Goal: Navigation & Orientation: Find specific page/section

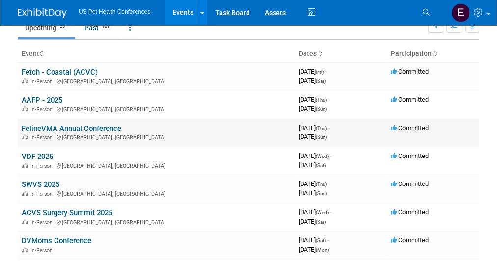
scroll to position [45, 0]
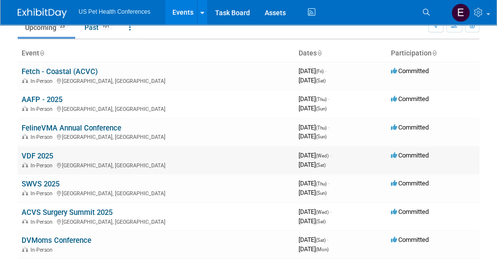
click at [32, 157] on link "VDF 2025" at bounding box center [37, 156] width 31 height 9
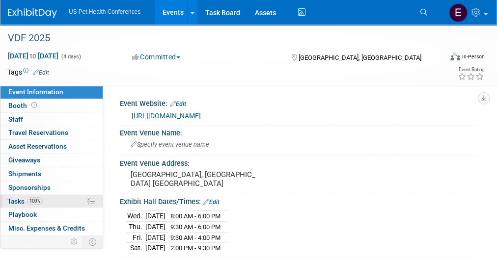
click at [24, 198] on span "Tasks 100%" at bounding box center [24, 201] width 35 height 8
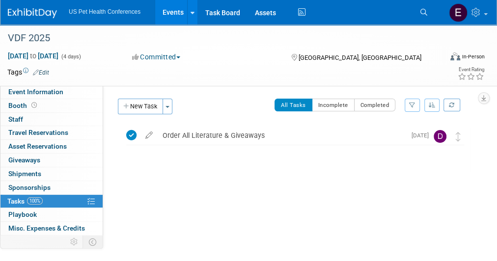
click at [28, 14] on img at bounding box center [32, 13] width 49 height 10
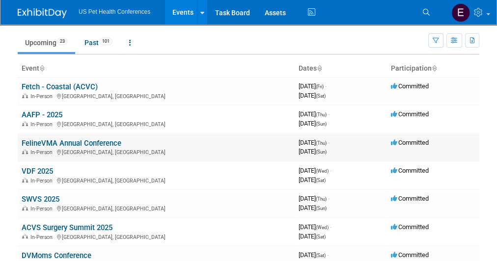
scroll to position [30, 0]
click at [41, 194] on link "SWVS 2025" at bounding box center [41, 198] width 38 height 9
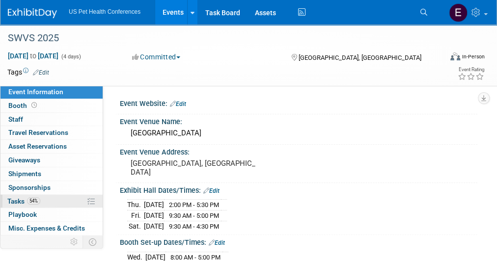
click at [21, 197] on span "Tasks 54%" at bounding box center [23, 201] width 33 height 8
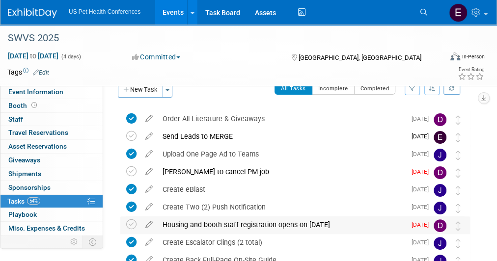
scroll to position [16, 0]
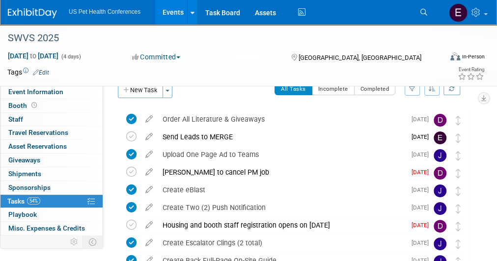
click at [35, 19] on div "US Pet Health Conferences Events Add Event Bulk Upload Events Shareable Event B…" at bounding box center [242, 12] width 469 height 25
click at [35, 14] on img at bounding box center [32, 13] width 49 height 10
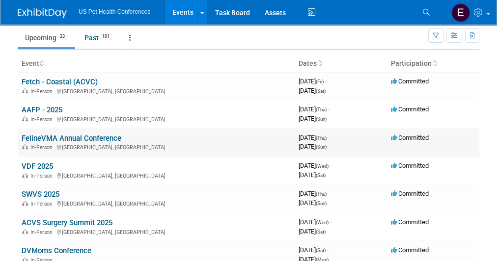
scroll to position [35, 0]
click at [66, 135] on link "FelineVMA Annual Conference" at bounding box center [72, 137] width 100 height 9
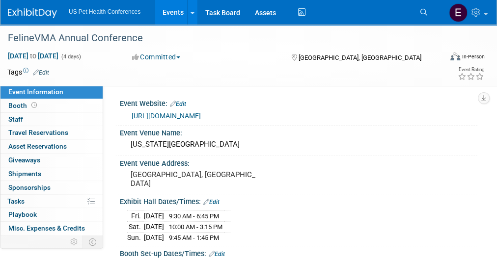
click at [201, 114] on link "https://catvets.com/2025-felinevma-annual-conference/" at bounding box center [166, 116] width 69 height 8
click at [26, 196] on link "0% Tasks 0%" at bounding box center [51, 201] width 102 height 13
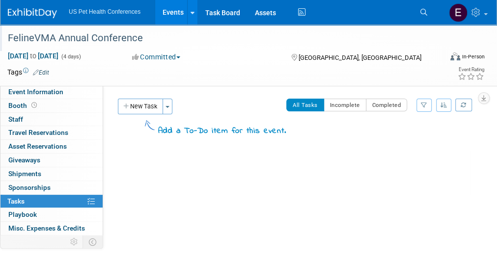
click at [97, 40] on div "FelineVMA Annual Conference" at bounding box center [220, 38] width 432 height 18
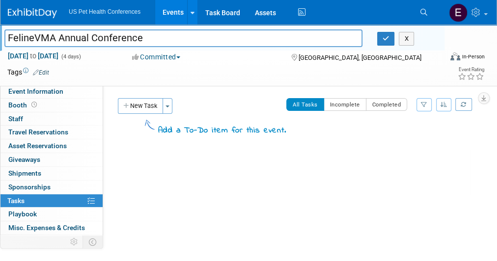
click at [97, 40] on input "FelineVMA Annual Conference" at bounding box center [183, 37] width 358 height 17
click at [33, 94] on span "Event Information" at bounding box center [35, 91] width 55 height 8
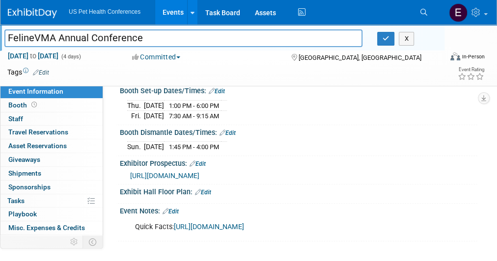
scroll to position [166, 0]
click at [193, 223] on link "https://alliance-exposition.boomerecommerce.com/Home/3349/EventHome" at bounding box center [209, 227] width 70 height 8
click at [405, 36] on button "X" at bounding box center [405, 39] width 15 height 14
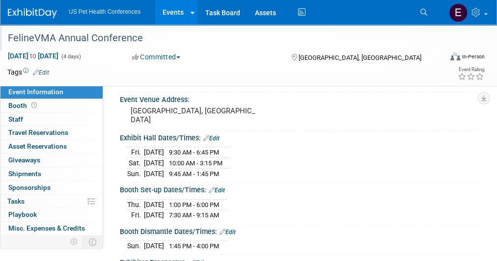
scroll to position [0, 0]
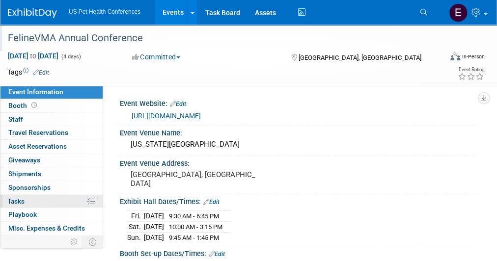
click at [24, 197] on span "Tasks 0%" at bounding box center [15, 201] width 17 height 8
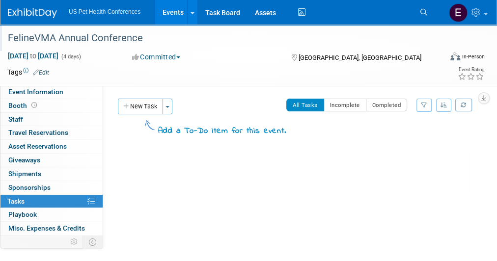
click at [38, 14] on img at bounding box center [32, 13] width 49 height 10
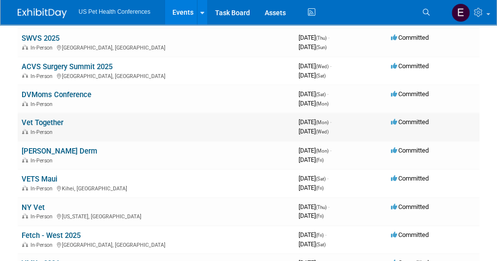
scroll to position [193, 0]
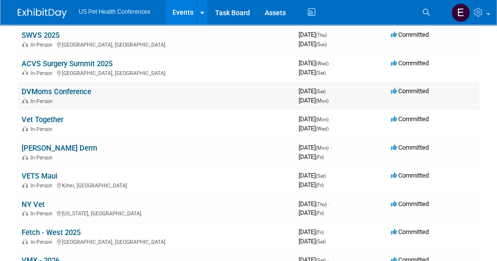
click at [70, 90] on link "DVMoms Conference" at bounding box center [57, 91] width 70 height 9
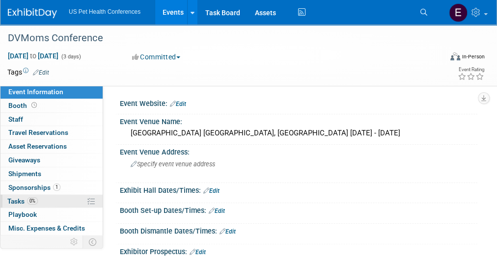
click at [26, 198] on span "Tasks 0%" at bounding box center [22, 201] width 30 height 8
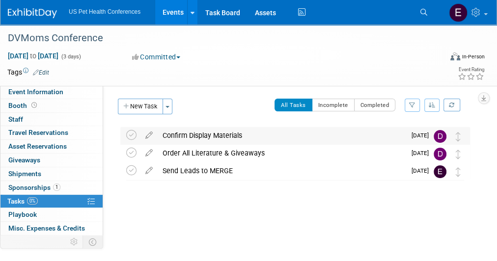
click at [183, 135] on div "Confirm Display Materials" at bounding box center [282, 135] width 248 height 17
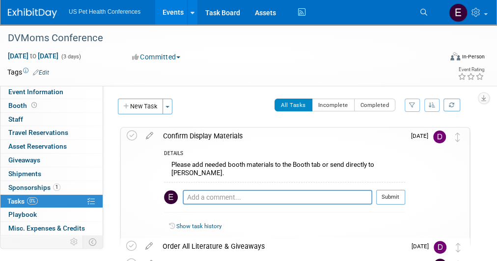
click at [183, 135] on div "Confirm Display Materials" at bounding box center [281, 136] width 247 height 17
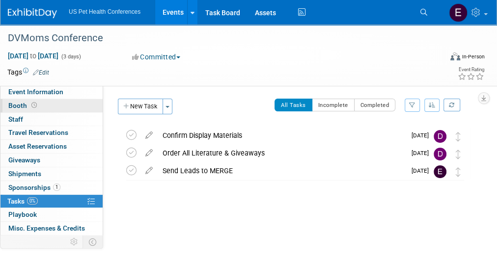
click at [32, 105] on icon at bounding box center [33, 105] width 5 height 5
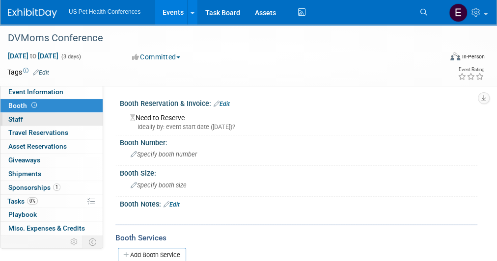
click at [20, 118] on span "Staff 0" at bounding box center [15, 119] width 15 height 8
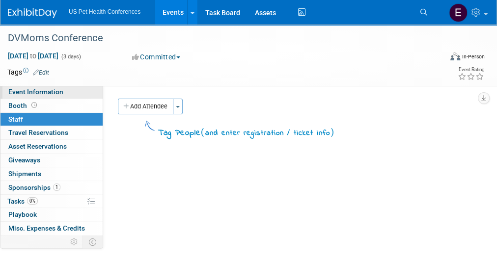
click at [29, 94] on span "Event Information" at bounding box center [35, 92] width 55 height 8
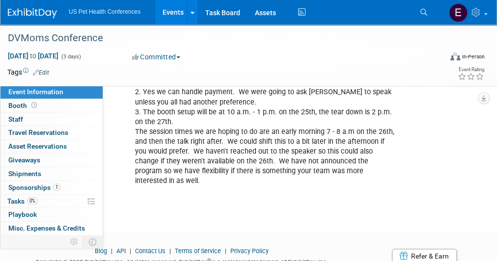
scroll to position [281, 0]
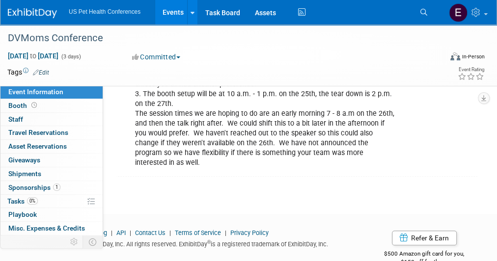
click at [49, 12] on img at bounding box center [32, 13] width 49 height 10
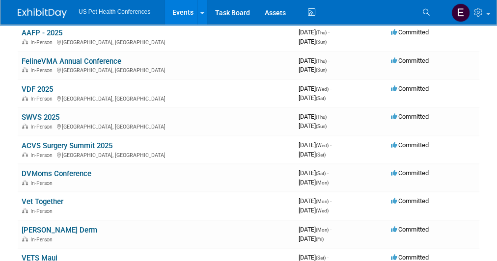
scroll to position [114, 0]
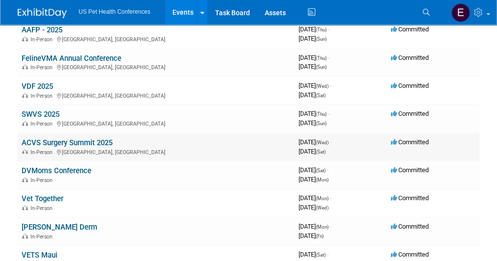
click at [84, 142] on link "ACVS Surgery Summit 2025" at bounding box center [67, 142] width 91 height 9
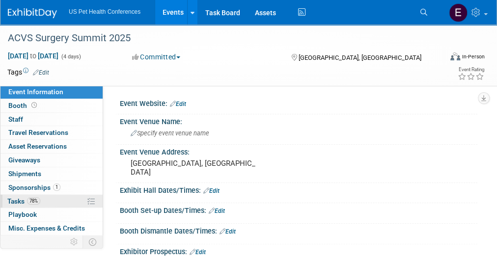
click at [18, 198] on span "Tasks 78%" at bounding box center [23, 201] width 33 height 8
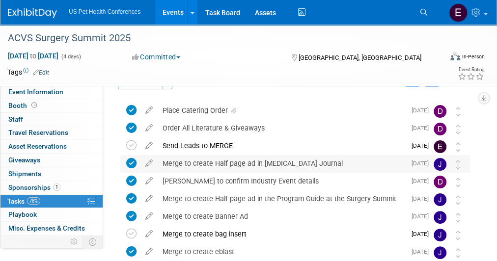
scroll to position [27, 0]
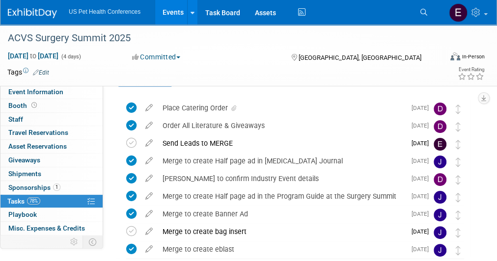
click at [32, 18] on img at bounding box center [32, 13] width 49 height 10
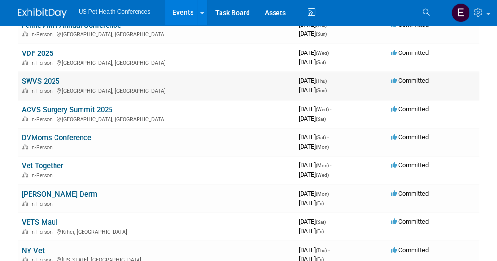
scroll to position [149, 0]
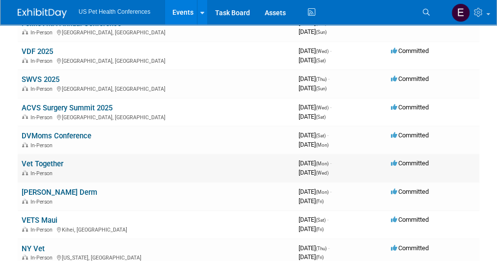
click at [41, 163] on link "Vet Together" at bounding box center [43, 163] width 42 height 9
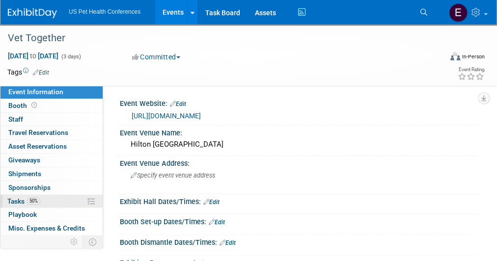
click at [18, 199] on span "Tasks 50%" at bounding box center [23, 201] width 33 height 8
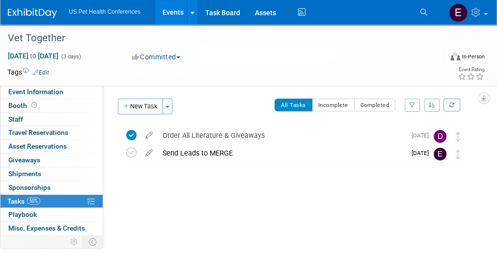
click at [35, 14] on img at bounding box center [32, 13] width 49 height 10
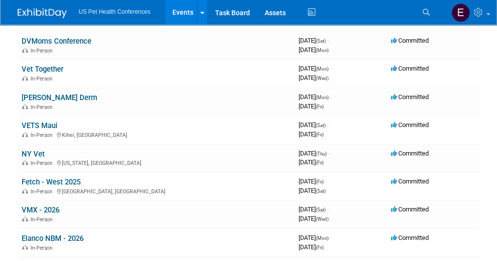
scroll to position [244, 0]
click at [53, 94] on link "[PERSON_NAME] Derm" at bounding box center [60, 97] width 76 height 9
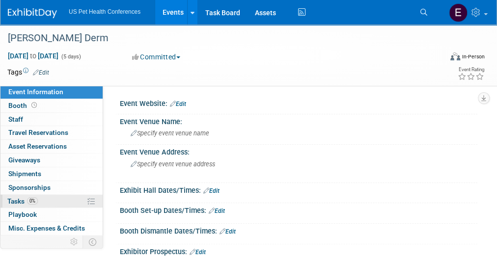
click at [19, 195] on link "0% Tasks 0%" at bounding box center [51, 201] width 102 height 13
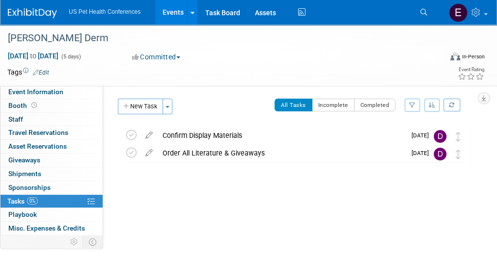
click at [37, 18] on img at bounding box center [32, 13] width 49 height 10
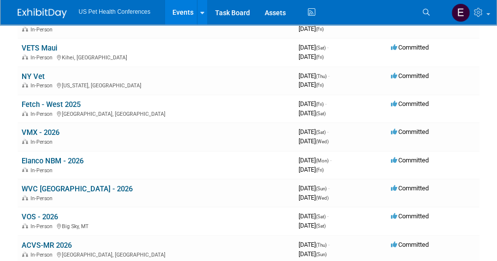
scroll to position [322, 0]
click at [31, 73] on link "NY Vet" at bounding box center [33, 76] width 23 height 9
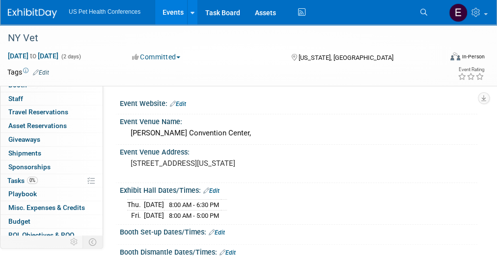
scroll to position [21, 0]
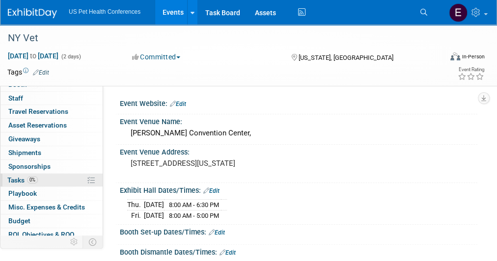
click at [29, 176] on span "0%" at bounding box center [32, 179] width 11 height 7
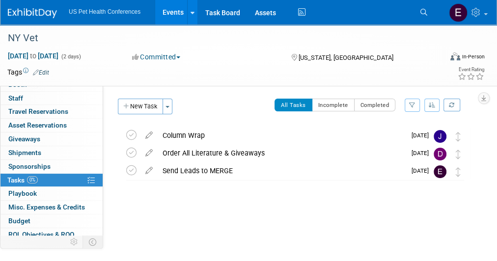
click at [31, 12] on img at bounding box center [32, 13] width 49 height 10
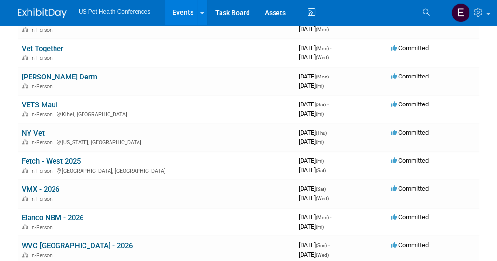
scroll to position [267, 0]
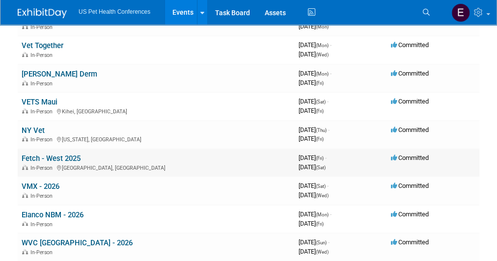
click at [50, 154] on link "Fetch - West 2025" at bounding box center [51, 158] width 59 height 9
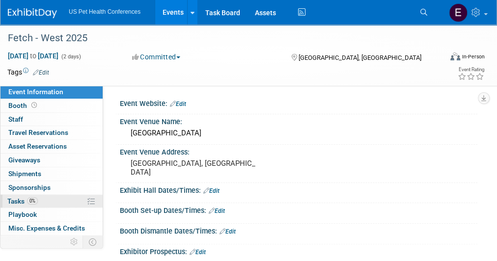
click at [20, 201] on span "Tasks 0%" at bounding box center [22, 201] width 30 height 8
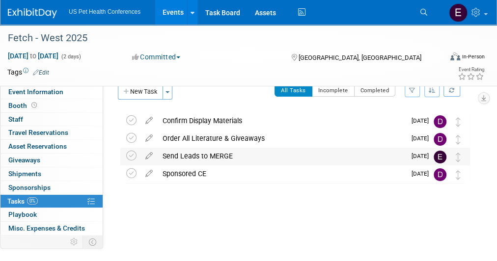
scroll to position [16, 0]
